Goal: Find contact information: Find contact information

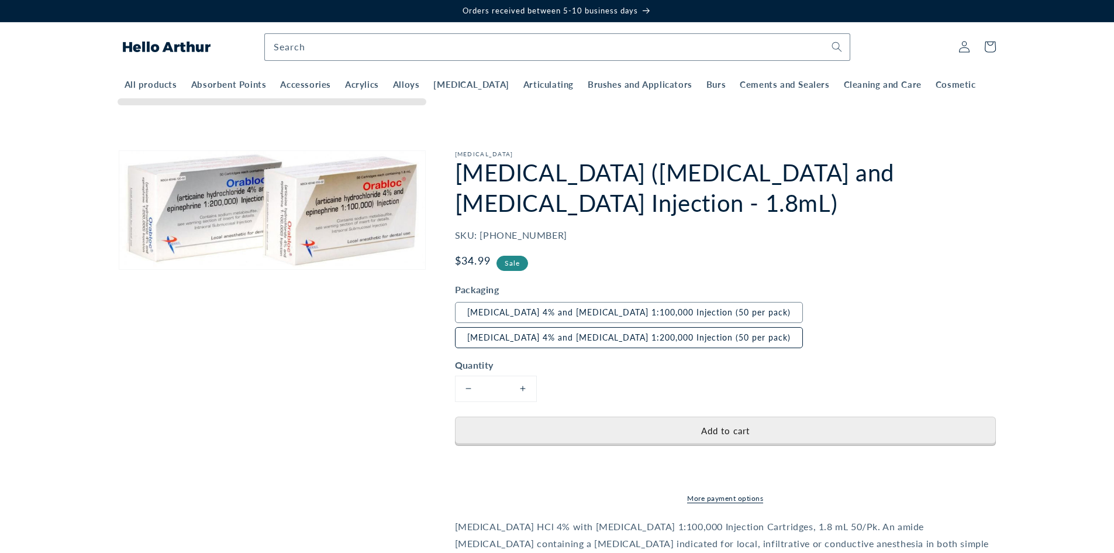
click at [777, 346] on label "Articaine Hydrochloride 4% and Epinephrine 1:200,000 Injection (50 per pack)" at bounding box center [629, 337] width 348 height 21
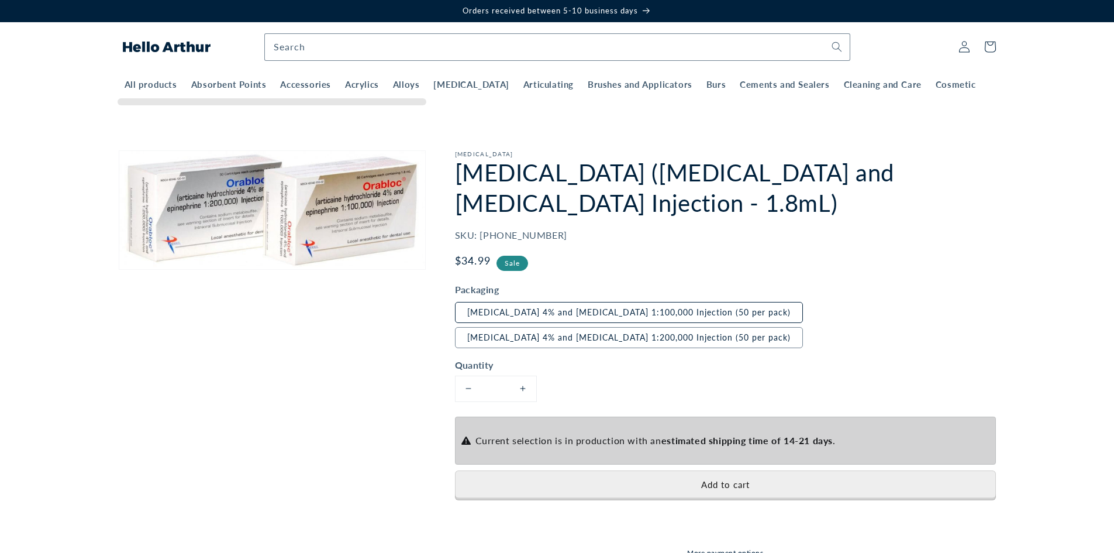
click at [747, 322] on label "Articaine Hydrochloride 4% and Epinephrine 1:100,000 Injection (50 per pack)" at bounding box center [629, 312] width 348 height 21
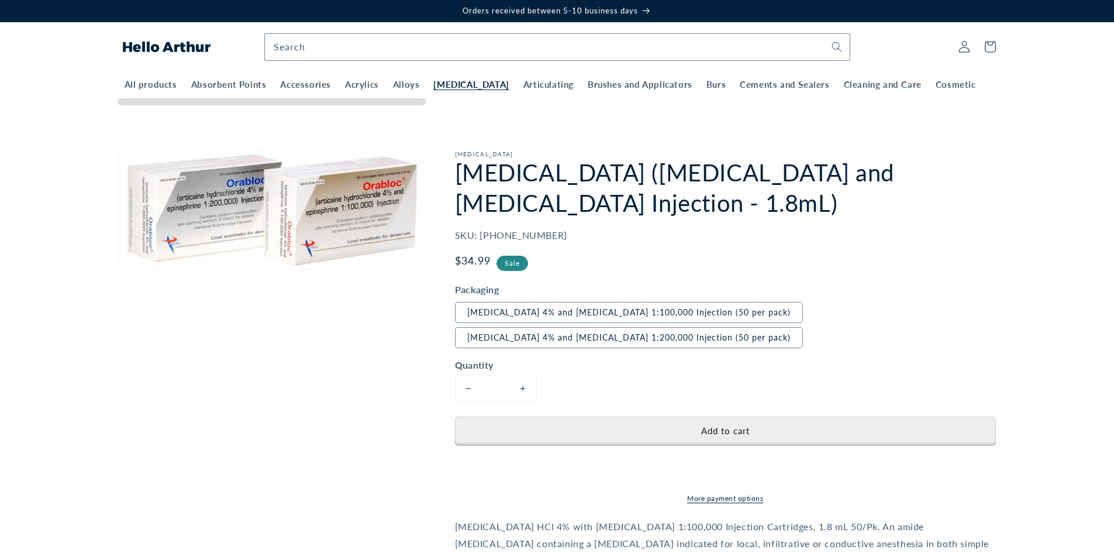
click at [483, 91] on span "[MEDICAL_DATA]" at bounding box center [470, 85] width 75 height 12
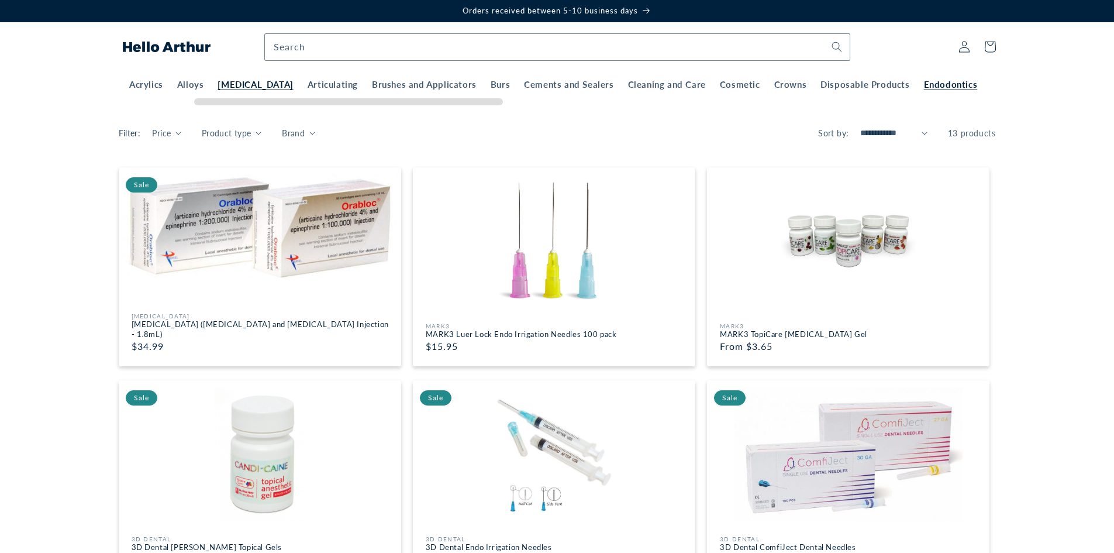
click at [973, 88] on span "Endodontics" at bounding box center [951, 85] width 54 height 12
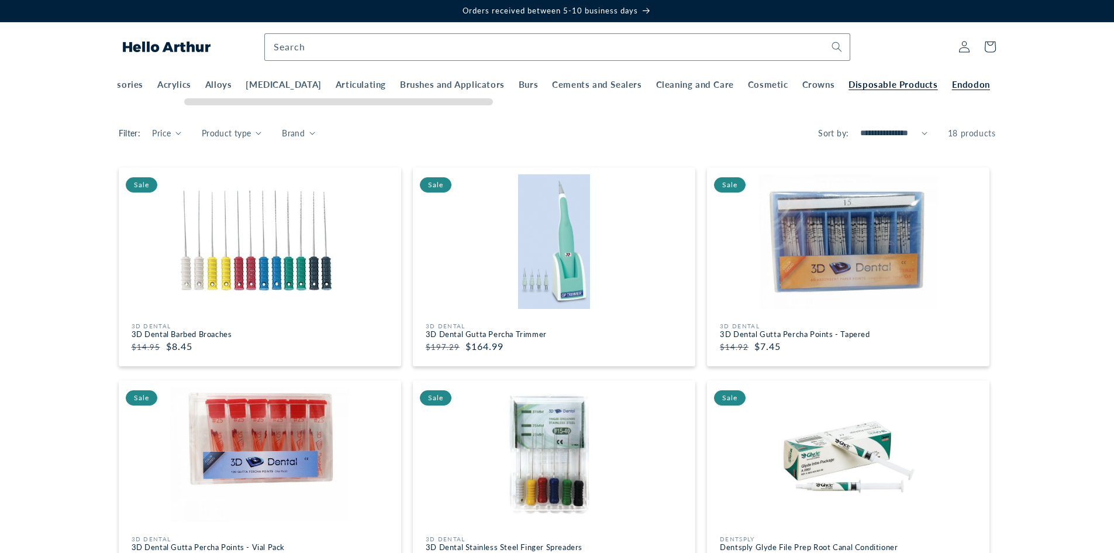
click at [910, 90] on span "Disposable Products" at bounding box center [893, 85] width 89 height 12
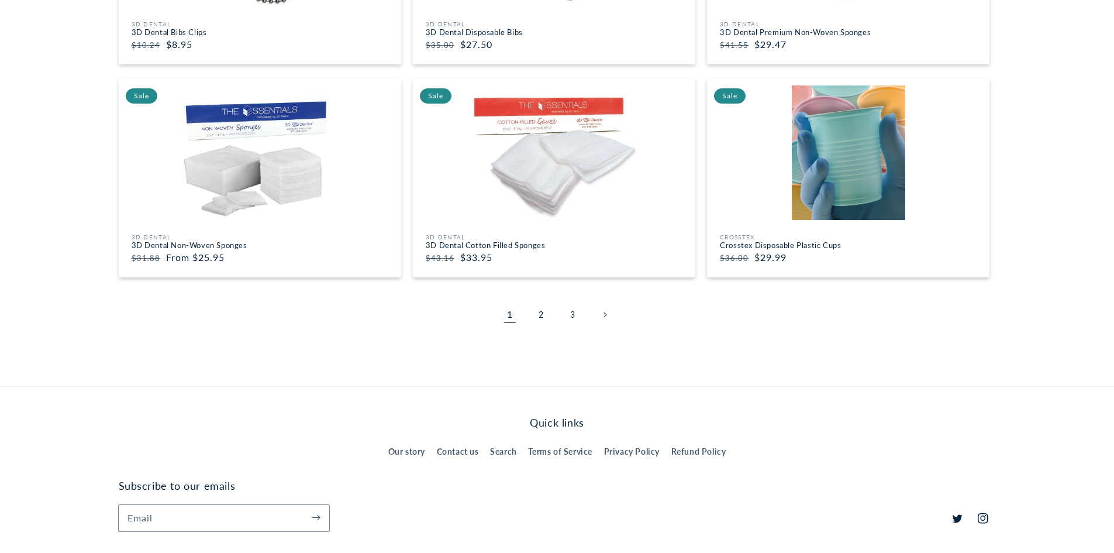
scroll to position [1638, 0]
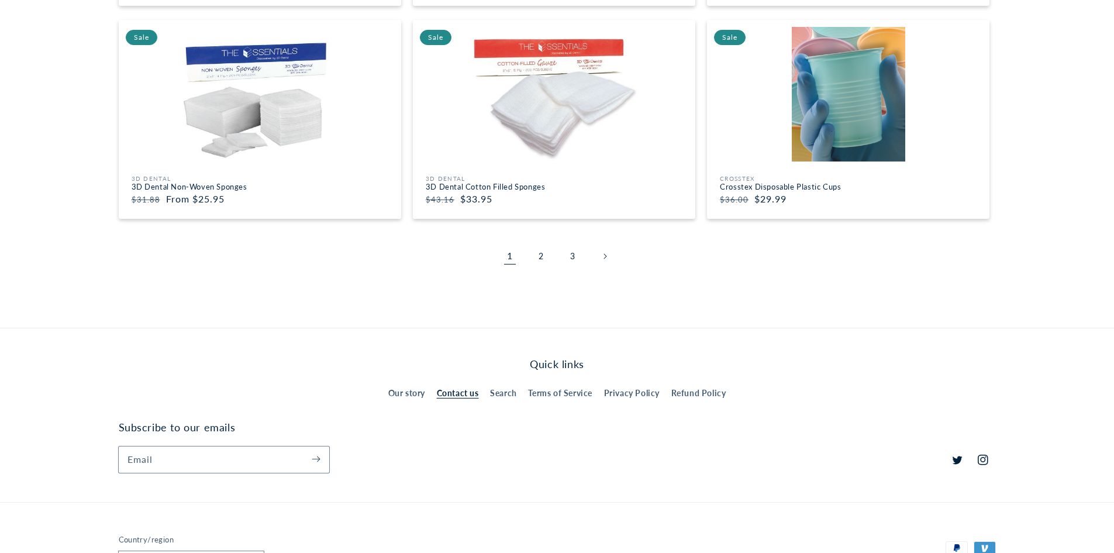
click at [447, 400] on link "Contact us" at bounding box center [458, 393] width 42 height 20
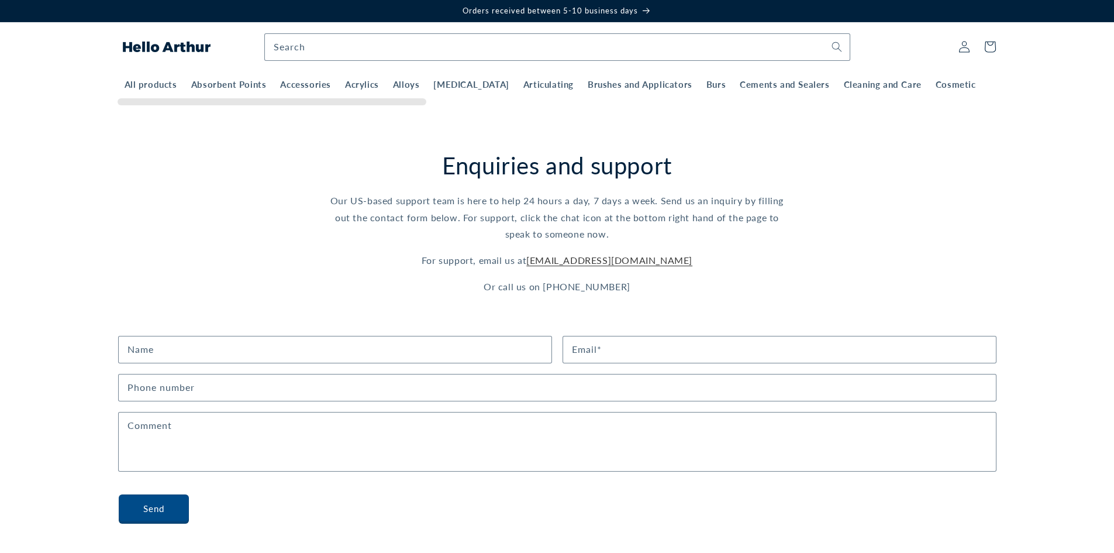
drag, startPoint x: 556, startPoint y: 287, endPoint x: 635, endPoint y: 288, distance: 78.4
click at [635, 288] on p "Or call us on +1 (772) 324-9599" at bounding box center [557, 286] width 456 height 17
copy p "(772) 324-9599"
click at [539, 91] on span "Articulating" at bounding box center [549, 85] width 50 height 12
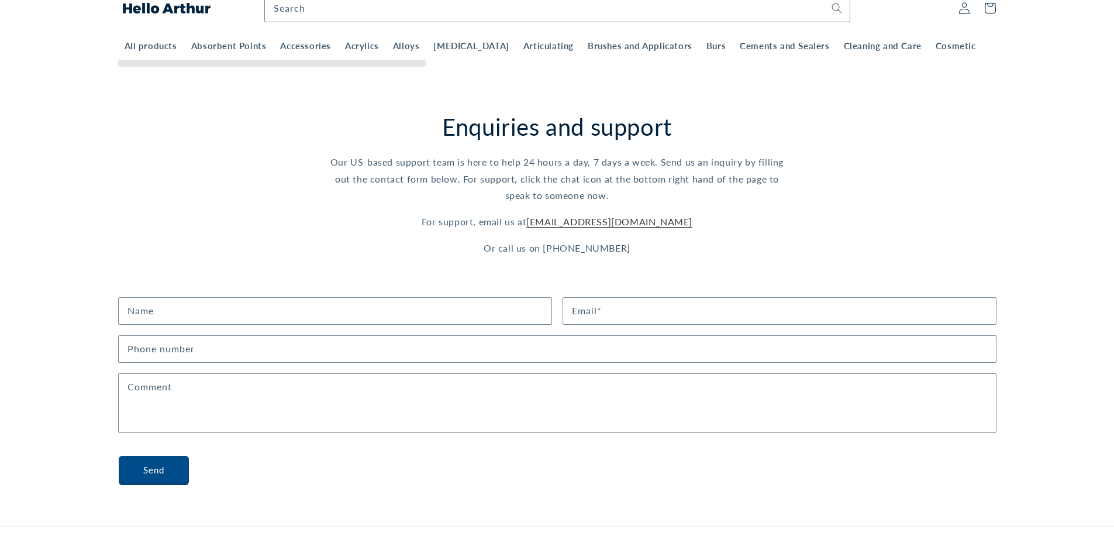
scroll to position [59, 0]
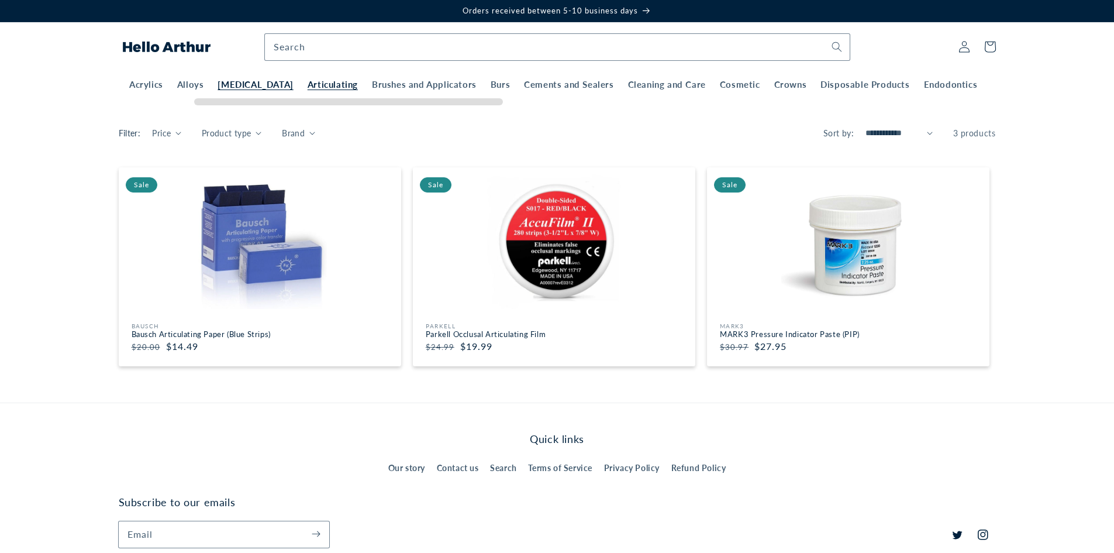
click at [266, 84] on span "[MEDICAL_DATA]" at bounding box center [255, 85] width 75 height 12
